Goal: Information Seeking & Learning: Learn about a topic

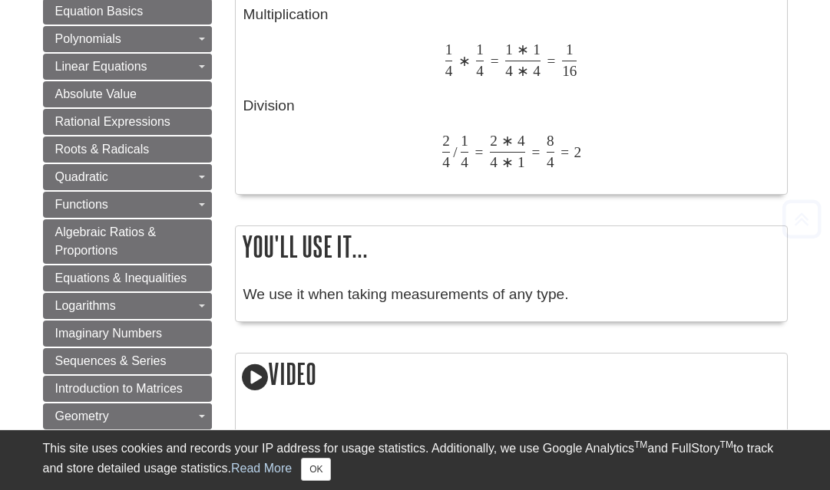
scroll to position [890, 0]
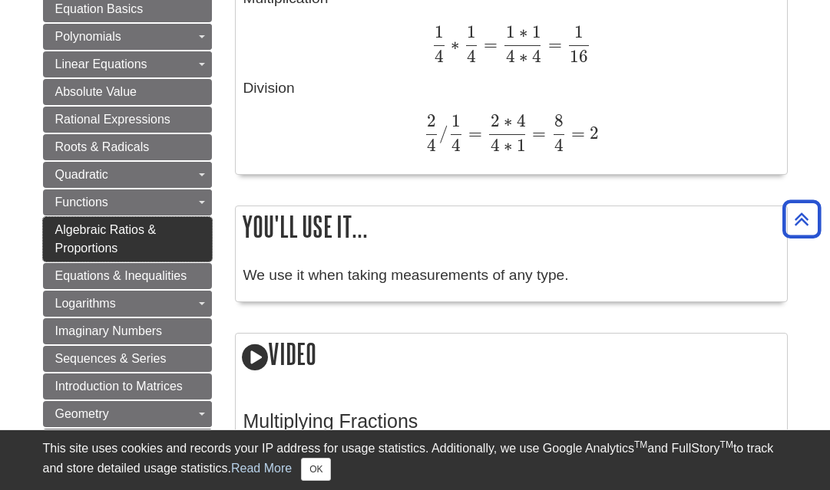
click at [200, 249] on link "Algebraic Ratios & Proportions" at bounding box center [127, 239] width 169 height 45
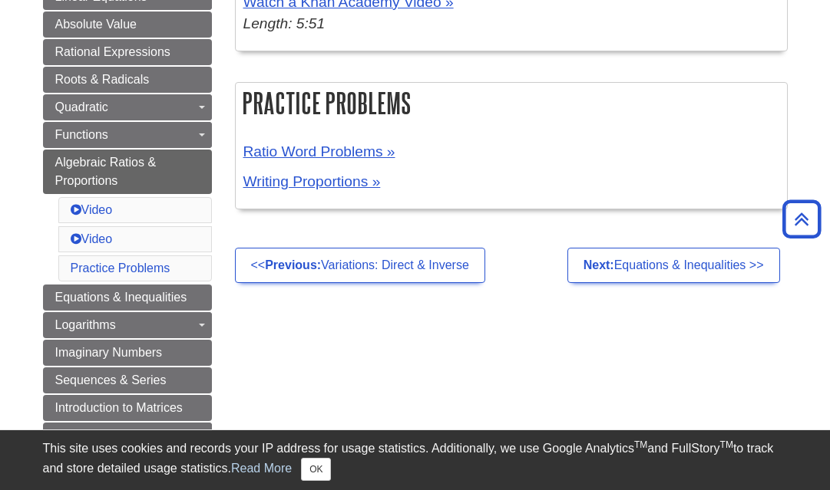
scroll to position [522, 0]
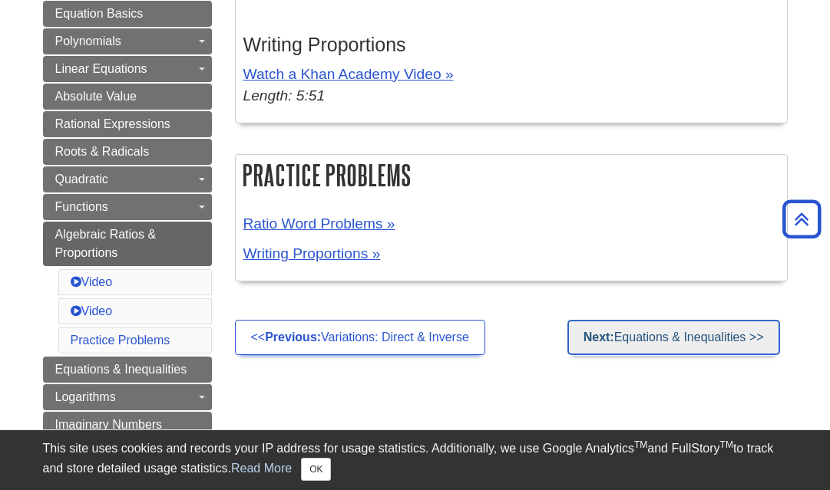
click at [682, 328] on link "Next: Equations & Inequalities >>" at bounding box center [673, 337] width 213 height 35
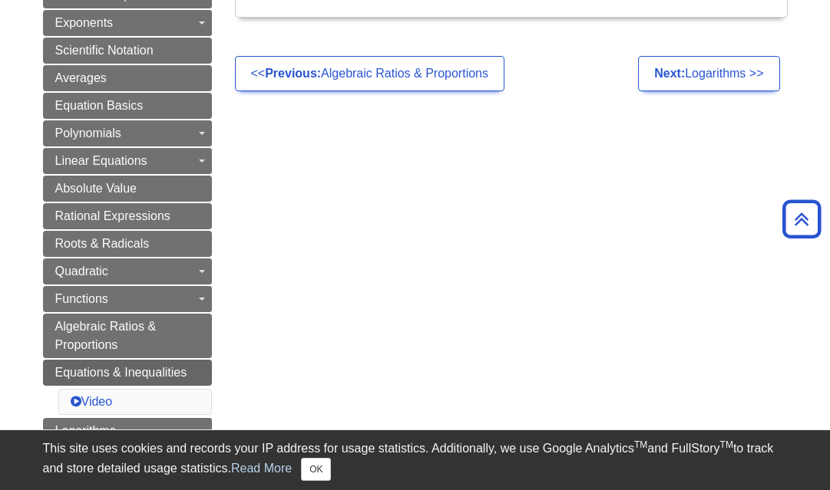
scroll to position [399, 0]
